Goal: Contribute content: Contribute content

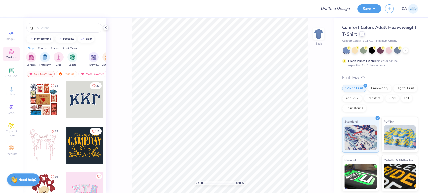
click at [364, 35] on div at bounding box center [362, 34] width 6 height 6
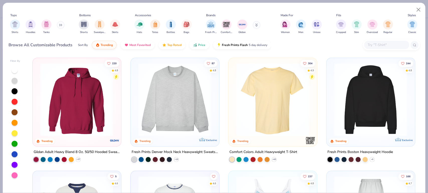
click at [263, 94] on img at bounding box center [272, 99] width 78 height 73
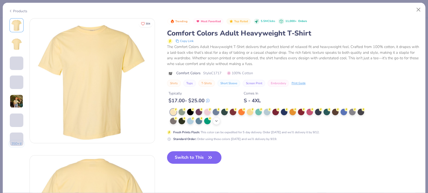
click at [218, 120] on icon at bounding box center [216, 121] width 4 height 4
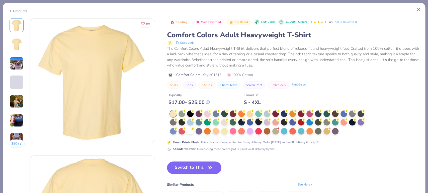
click at [257, 122] on div at bounding box center [258, 122] width 7 height 7
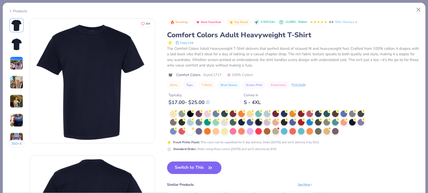
click at [216, 73] on span "Style C1717" at bounding box center [212, 74] width 18 height 5
click at [215, 73] on span "Style C1717" at bounding box center [212, 74] width 18 height 5
copy span "C1717"
click at [313, 165] on div "Trending Most Favorited Top Rated 5.5M Clicks 11,000+ Orders 4.9 500+ Reviews C…" at bounding box center [293, 123] width 252 height 211
click at [183, 167] on button "Switch to This" at bounding box center [194, 168] width 54 height 13
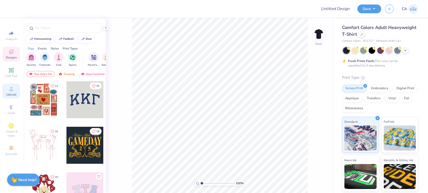
click at [11, 93] on div "Upload" at bounding box center [12, 91] width 18 height 15
click at [13, 88] on icon at bounding box center [11, 89] width 6 height 6
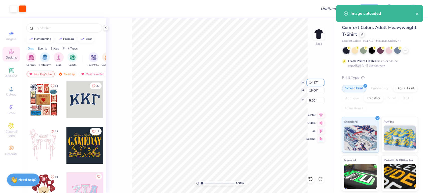
click at [310, 81] on input "14.17" at bounding box center [315, 82] width 18 height 7
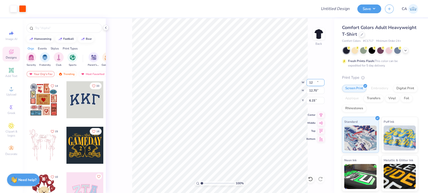
type input "12.00"
type input "12.70"
type input "6.15"
click at [312, 103] on input "6.15" at bounding box center [315, 100] width 18 height 7
click at [313, 84] on input "12.00" at bounding box center [315, 82] width 18 height 7
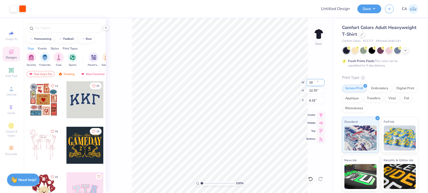
type input "10.00"
type input "10.58"
click at [318, 100] on input "7.21" at bounding box center [315, 100] width 18 height 7
type input "3.00"
click at [328, 10] on input "Design Title" at bounding box center [328, 9] width 49 height 10
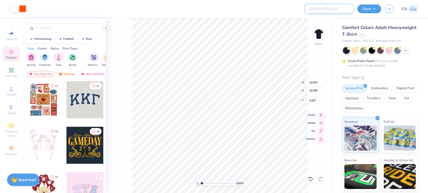
paste input "FPS239953"
type input "FPS239953"
click at [361, 9] on button "Save" at bounding box center [369, 8] width 24 height 9
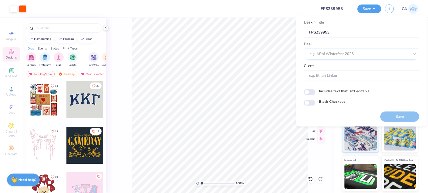
click at [357, 54] on div at bounding box center [359, 54] width 100 height 7
click at [339, 68] on div "Design Tool Gallery" at bounding box center [360, 67] width 111 height 8
type input "design tool gall"
type input "Design Tool Gallery User"
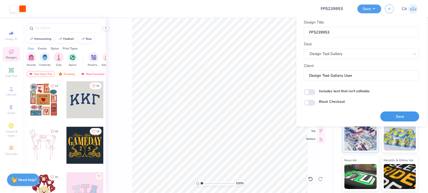
click at [387, 116] on button "Save" at bounding box center [399, 116] width 39 height 10
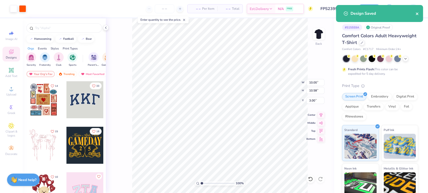
click at [417, 15] on icon "close" at bounding box center [416, 14] width 3 height 3
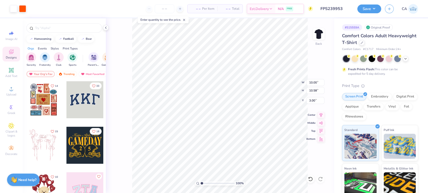
click at [374, 6] on div "Design Saved" at bounding box center [379, 5] width 89 height 2
click at [364, 9] on button "Save" at bounding box center [369, 8] width 24 height 9
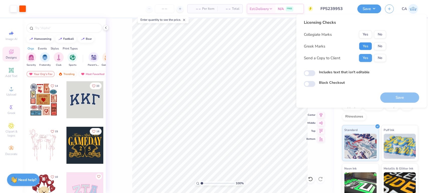
click at [364, 45] on button "Yes" at bounding box center [364, 46] width 13 height 8
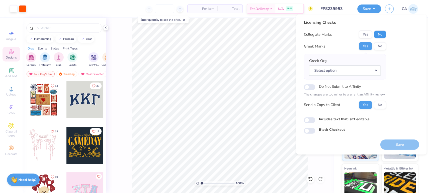
click at [377, 34] on button "No" at bounding box center [379, 35] width 12 height 8
click at [367, 68] on button "Select option" at bounding box center [345, 70] width 72 height 10
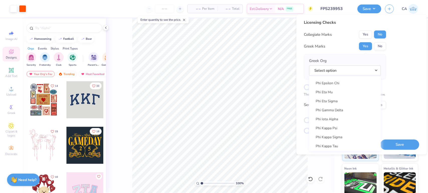
scroll to position [2655, 0]
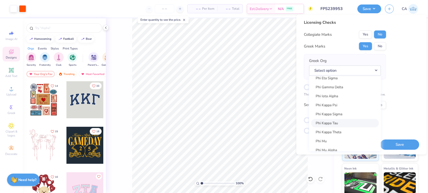
click at [338, 120] on link "Phi Kappa Tau" at bounding box center [345, 123] width 68 height 8
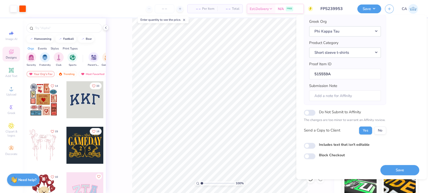
scroll to position [40, 0]
click at [387, 172] on button "Save" at bounding box center [399, 170] width 39 height 10
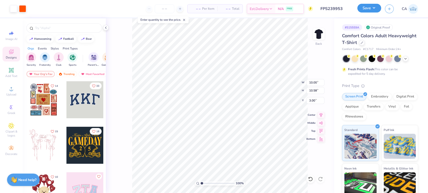
click at [373, 9] on button "Save" at bounding box center [369, 8] width 24 height 9
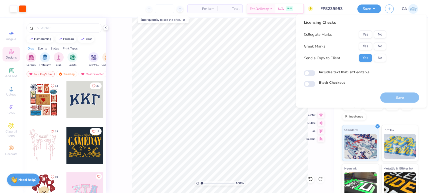
click at [368, 42] on div "Collegiate Marks Yes No Greek Marks Yes No Send a Copy to Client Yes No" at bounding box center [344, 47] width 82 height 32
click at [368, 44] on button "Yes" at bounding box center [364, 46] width 13 height 8
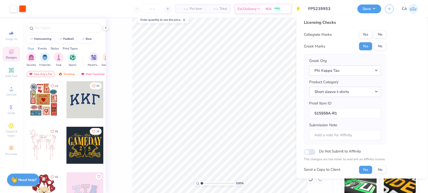
click at [336, 12] on input "FPS239953" at bounding box center [328, 9] width 49 height 10
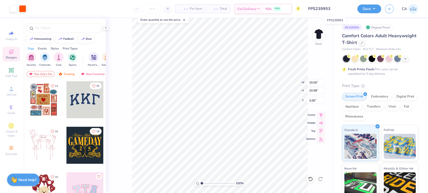
click at [336, 12] on input "FPS239953" at bounding box center [328, 9] width 49 height 10
click at [322, 10] on input "FPS239953" at bounding box center [328, 9] width 49 height 10
